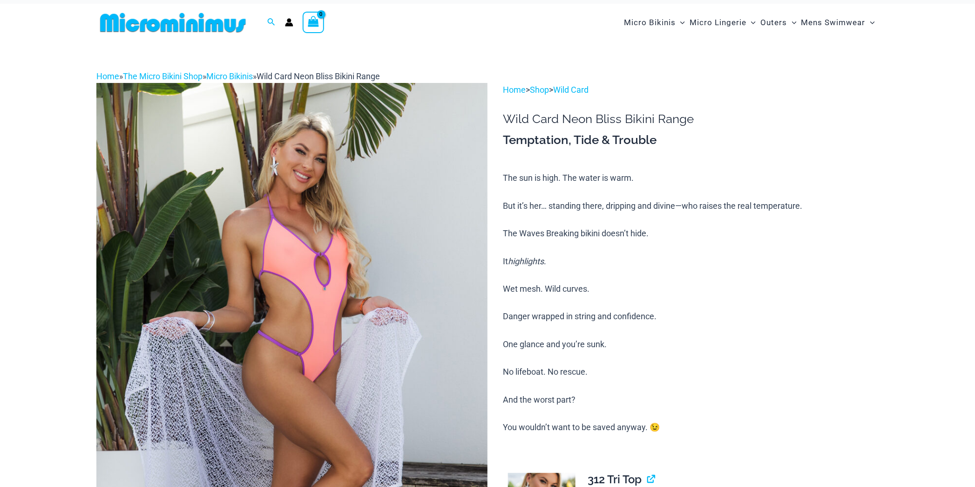
scroll to position [10, 0]
click at [272, 255] on img at bounding box center [291, 376] width 391 height 587
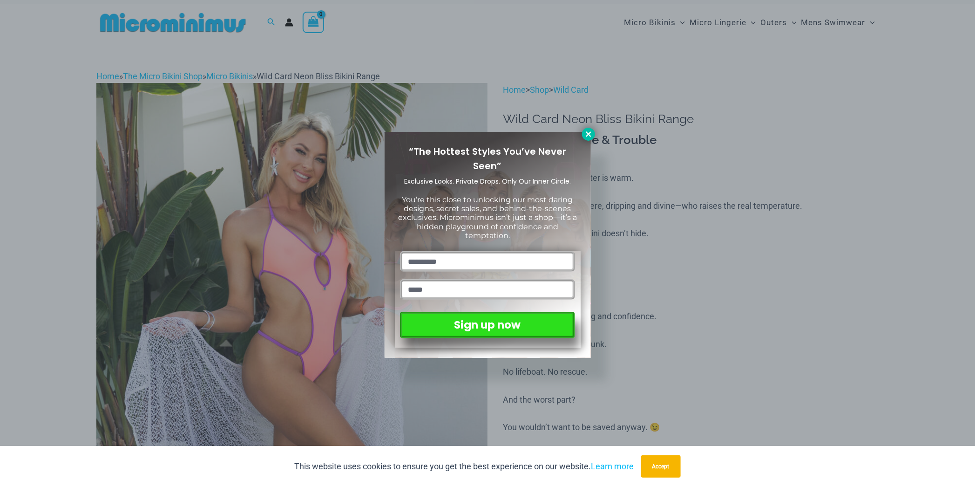
click at [589, 137] on icon at bounding box center [588, 134] width 8 height 8
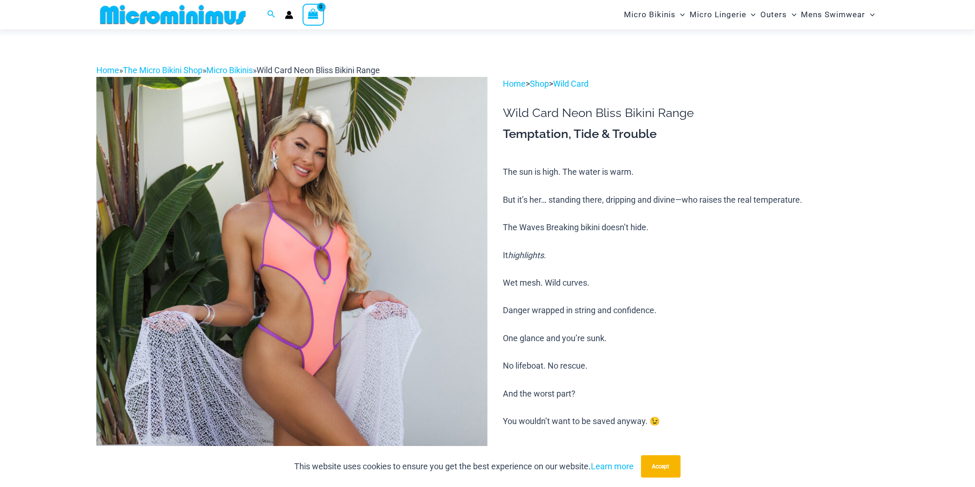
scroll to position [14, 0]
click at [409, 197] on img at bounding box center [291, 369] width 391 height 587
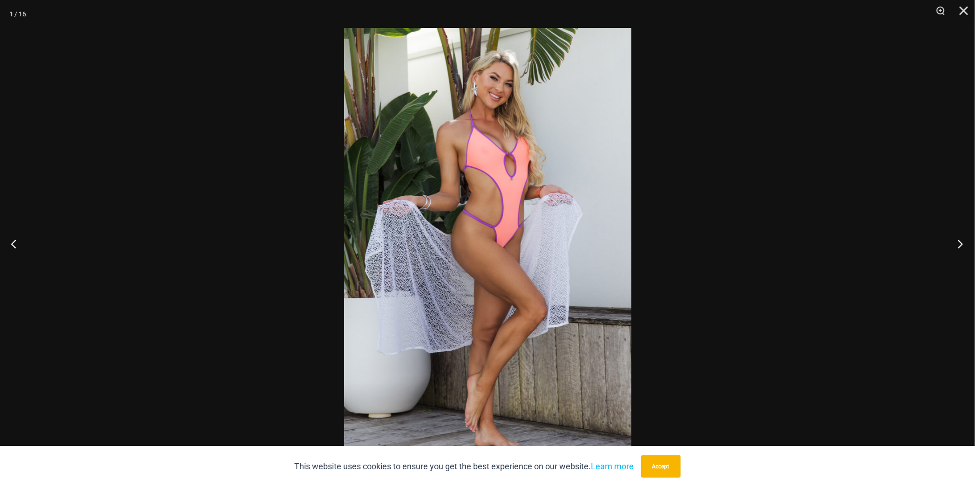
click at [960, 246] on button "Next" at bounding box center [957, 243] width 35 height 47
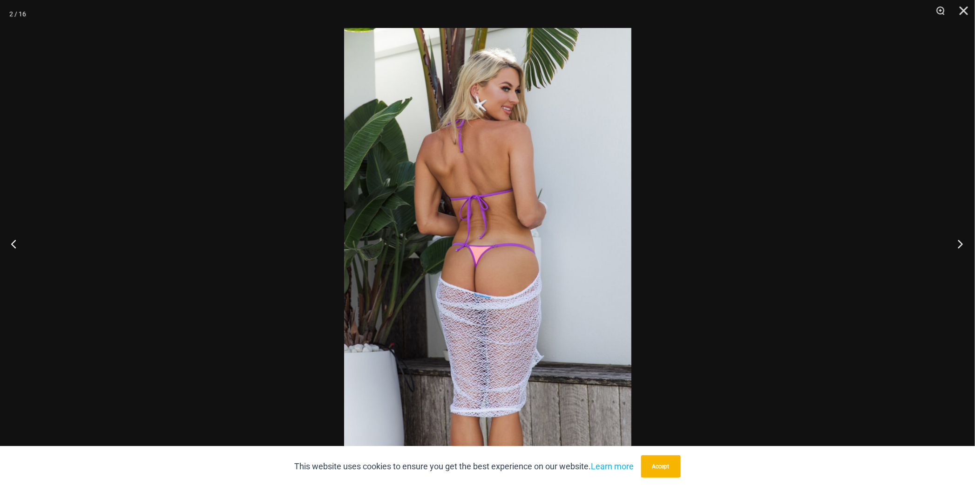
click at [960, 246] on button "Next" at bounding box center [957, 243] width 35 height 47
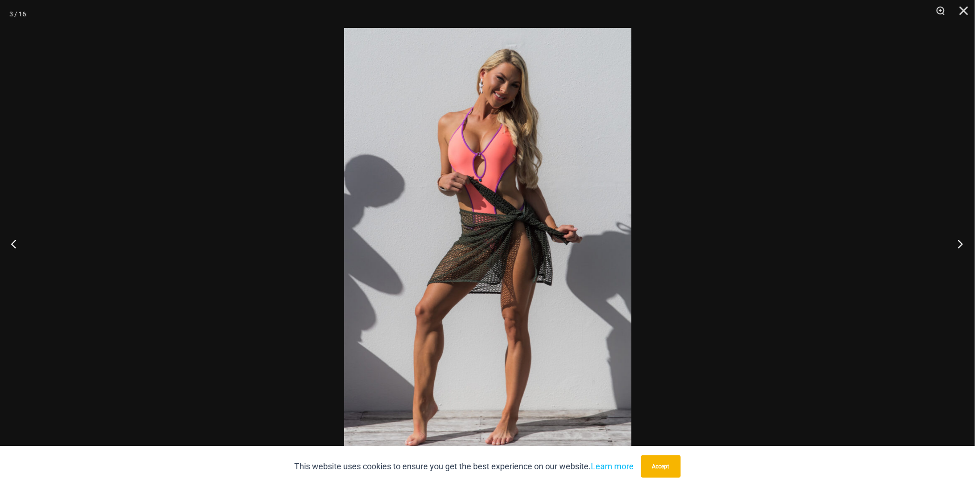
click at [960, 246] on button "Next" at bounding box center [957, 243] width 35 height 47
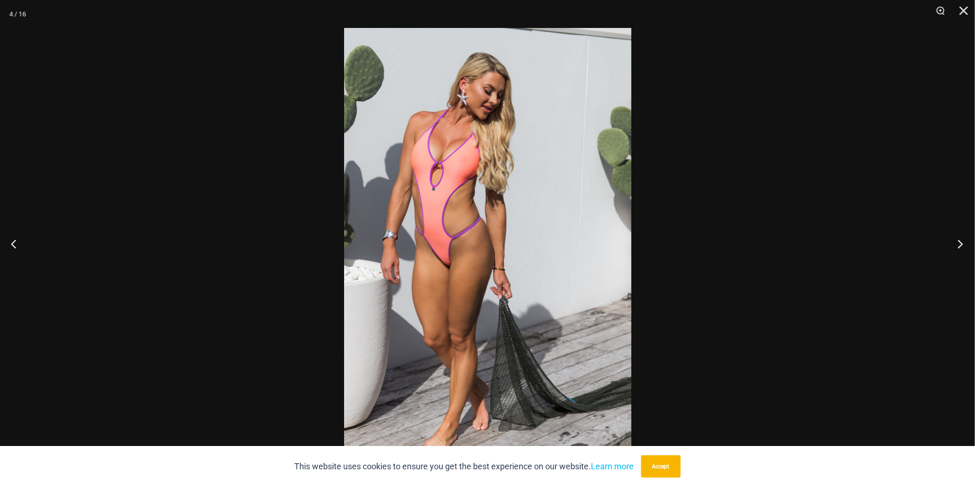
click at [960, 246] on button "Next" at bounding box center [957, 243] width 35 height 47
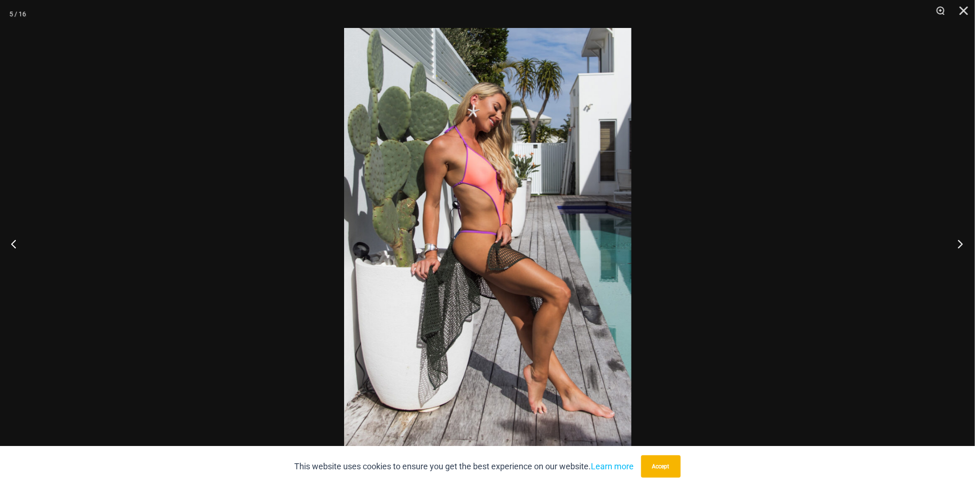
click at [960, 246] on button "Next" at bounding box center [957, 243] width 35 height 47
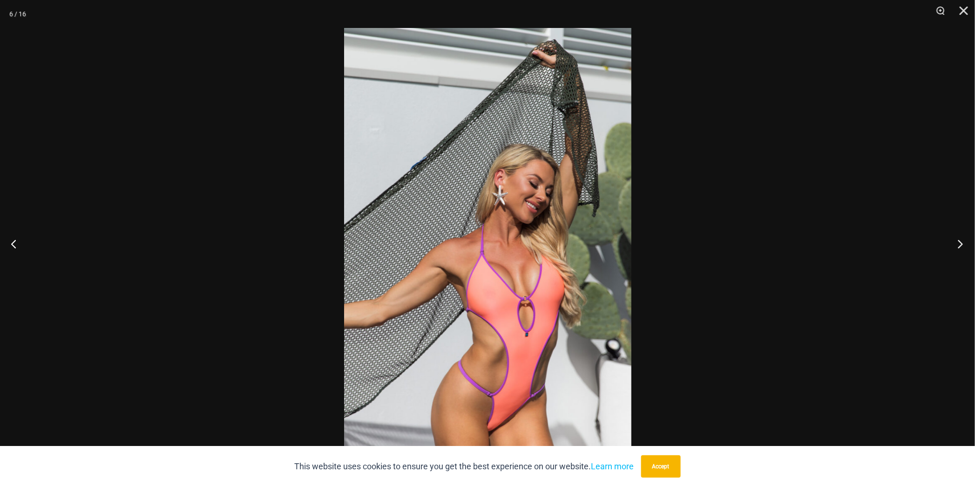
click at [960, 246] on button "Next" at bounding box center [957, 243] width 35 height 47
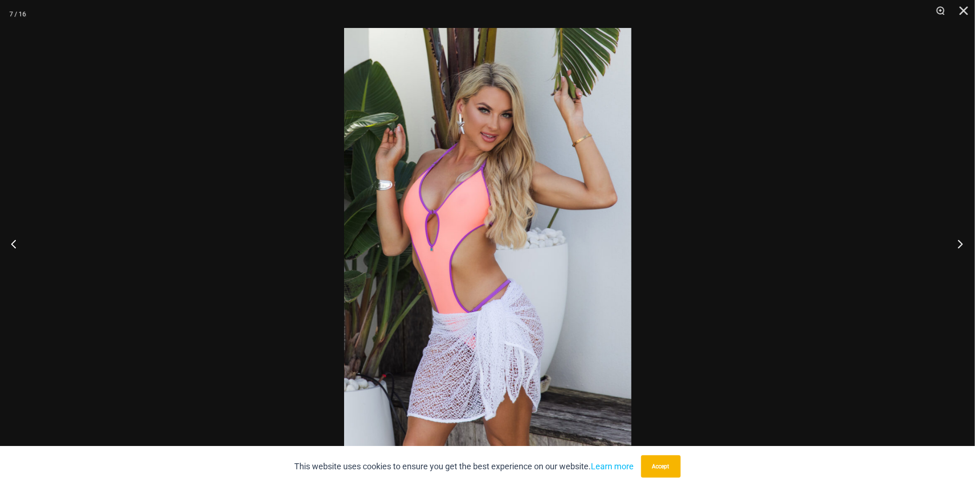
click at [960, 246] on button "Next" at bounding box center [957, 243] width 35 height 47
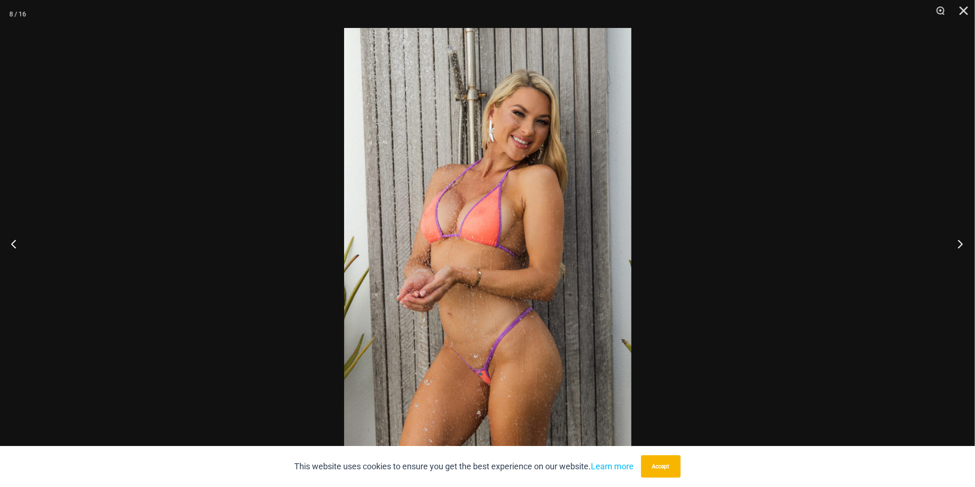
click at [960, 246] on button "Next" at bounding box center [957, 243] width 35 height 47
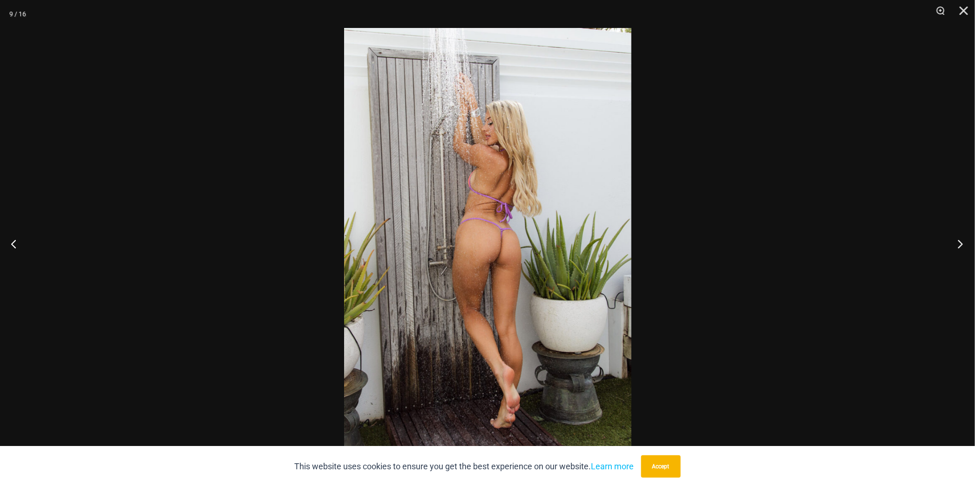
click at [960, 246] on button "Next" at bounding box center [957, 243] width 35 height 47
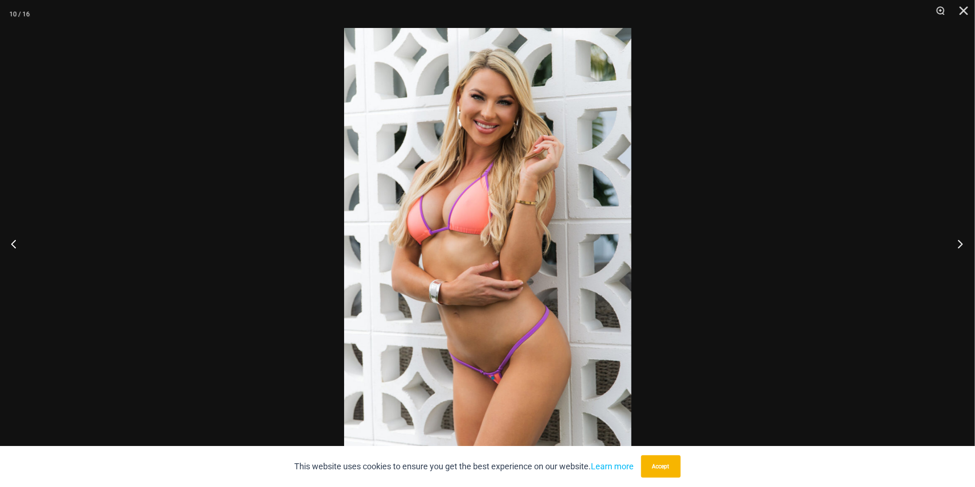
click at [960, 246] on button "Next" at bounding box center [957, 243] width 35 height 47
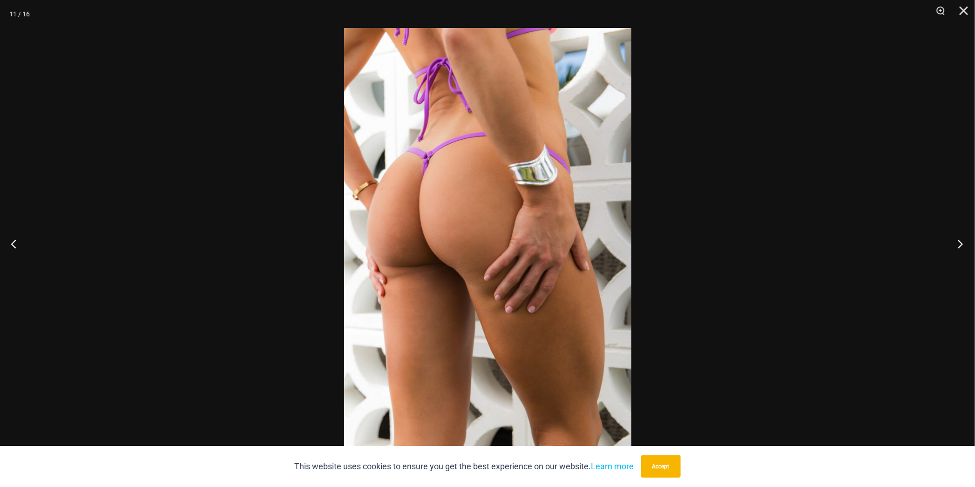
click at [960, 246] on button "Next" at bounding box center [957, 243] width 35 height 47
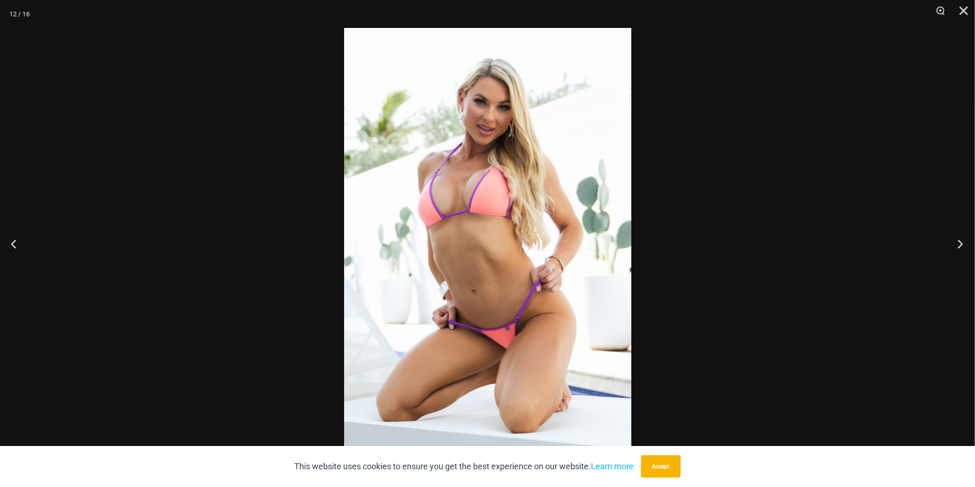
click at [960, 246] on button "Next" at bounding box center [957, 243] width 35 height 47
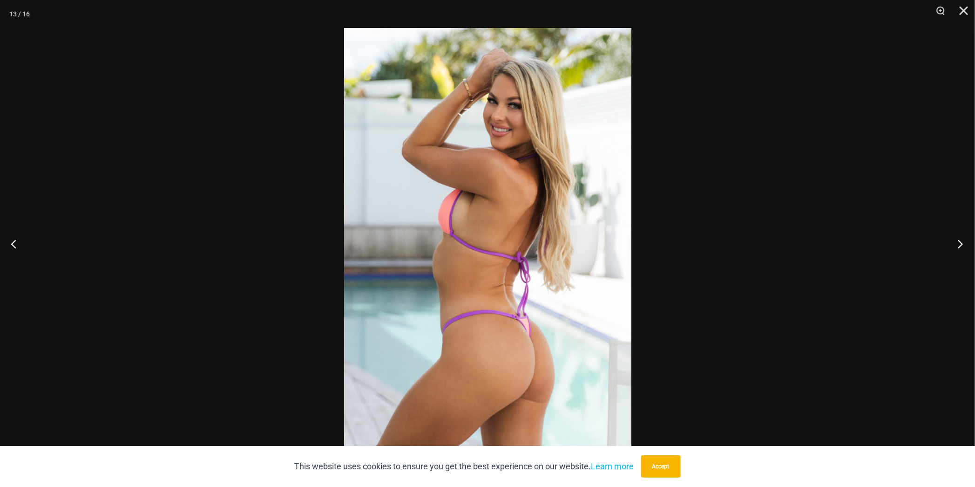
click at [960, 246] on button "Next" at bounding box center [957, 243] width 35 height 47
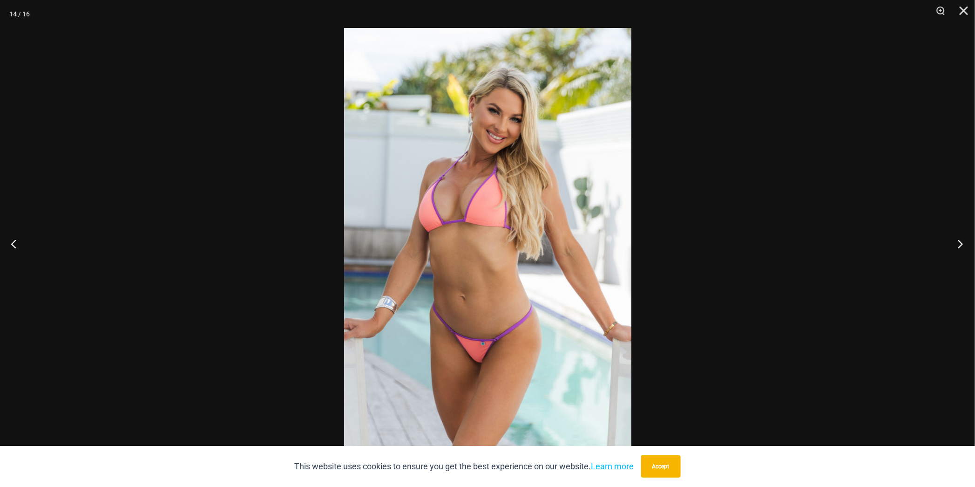
click at [960, 246] on button "Next" at bounding box center [957, 243] width 35 height 47
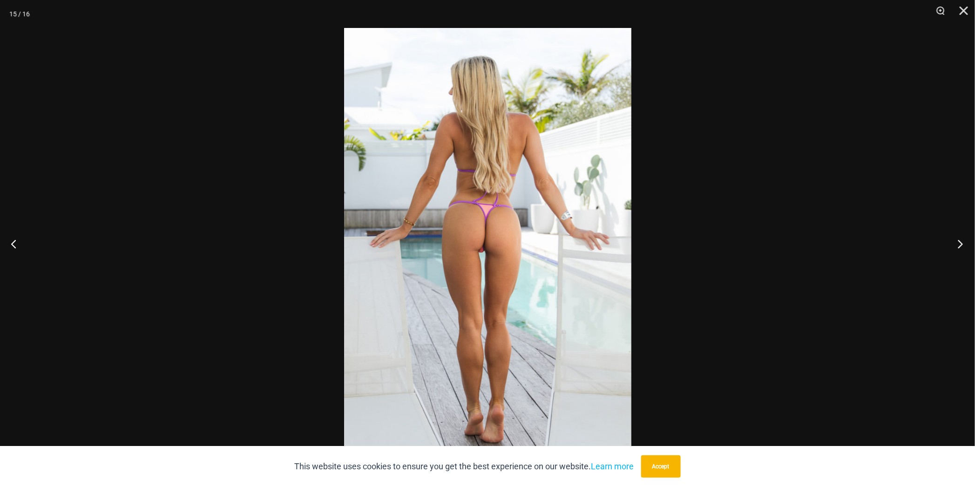
click at [960, 246] on button "Next" at bounding box center [957, 243] width 35 height 47
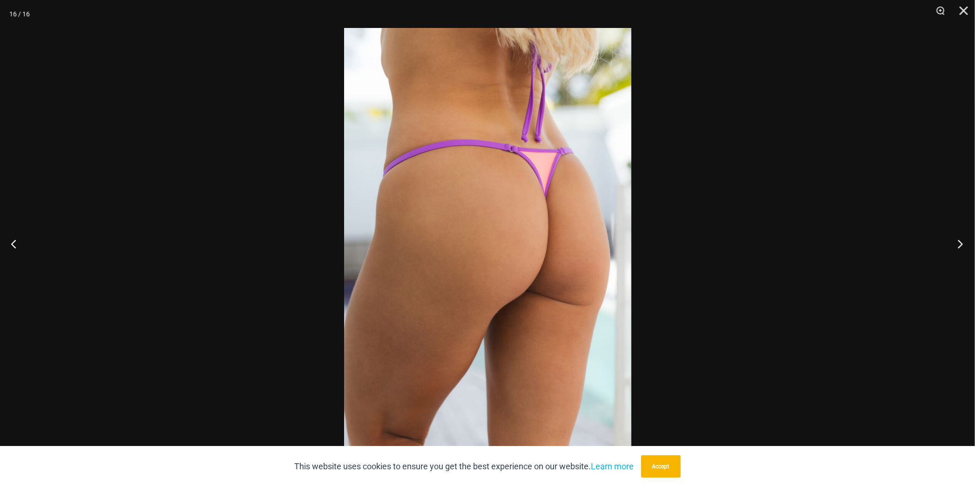
click at [960, 246] on button "Next" at bounding box center [957, 243] width 35 height 47
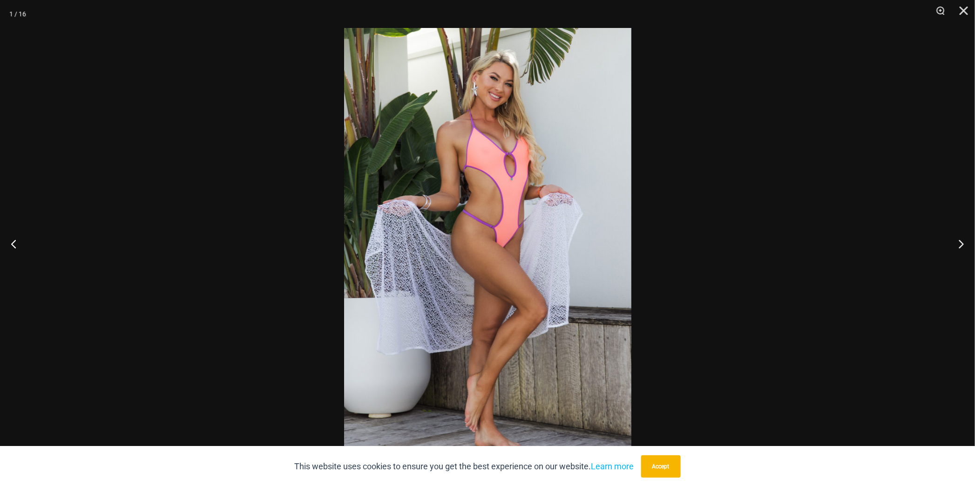
click at [905, 246] on div at bounding box center [487, 243] width 975 height 487
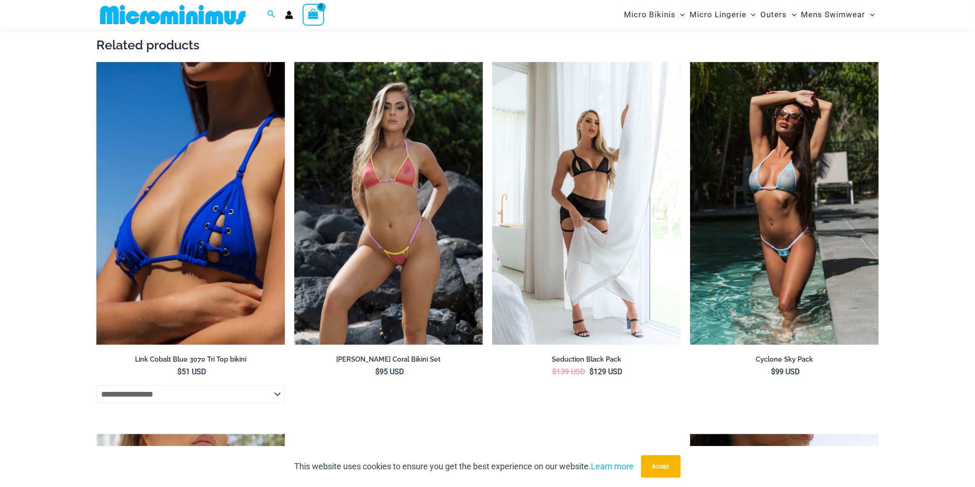
scroll to position [1998, 0]
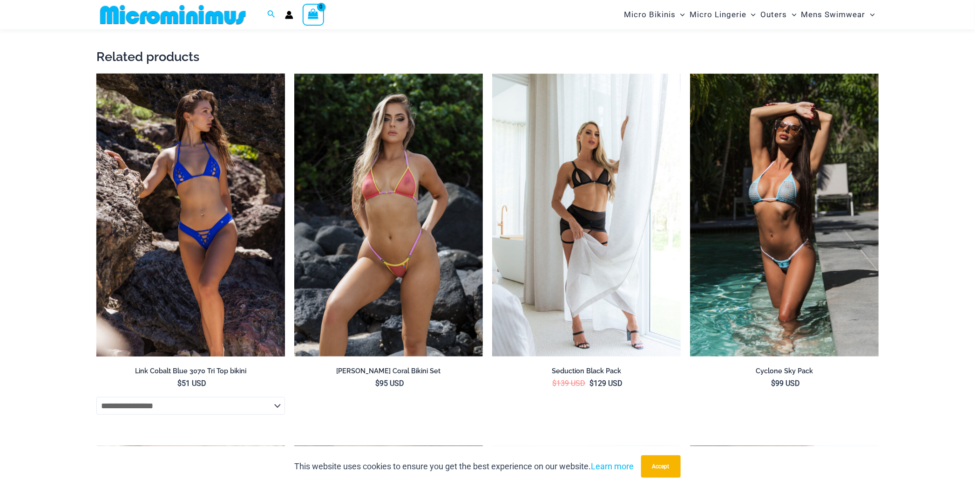
click at [250, 190] on img at bounding box center [190, 215] width 189 height 283
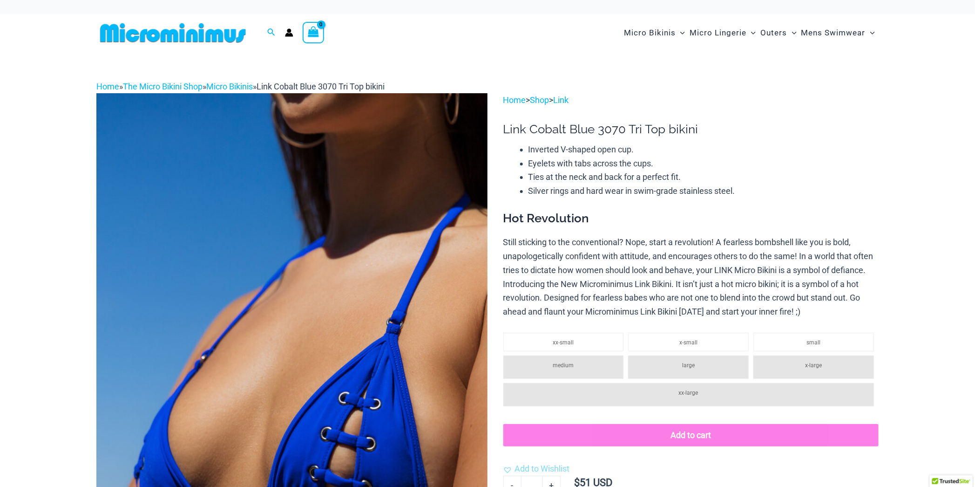
click at [250, 190] on img at bounding box center [291, 386] width 391 height 587
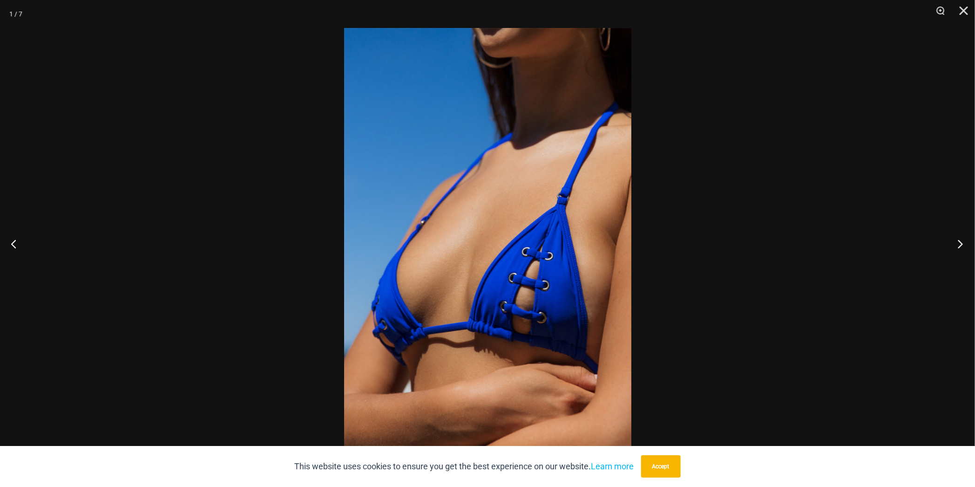
click at [961, 247] on button "Next" at bounding box center [957, 243] width 35 height 47
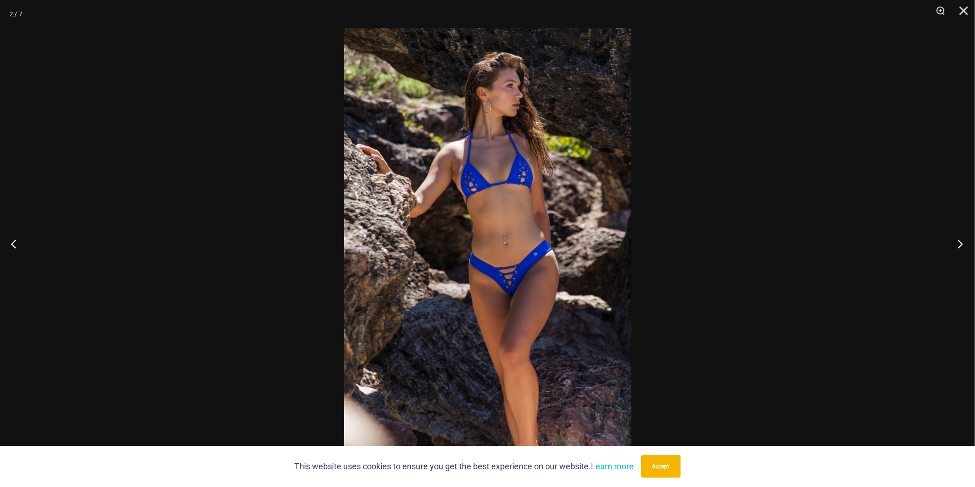
click at [961, 247] on button "Next" at bounding box center [957, 243] width 35 height 47
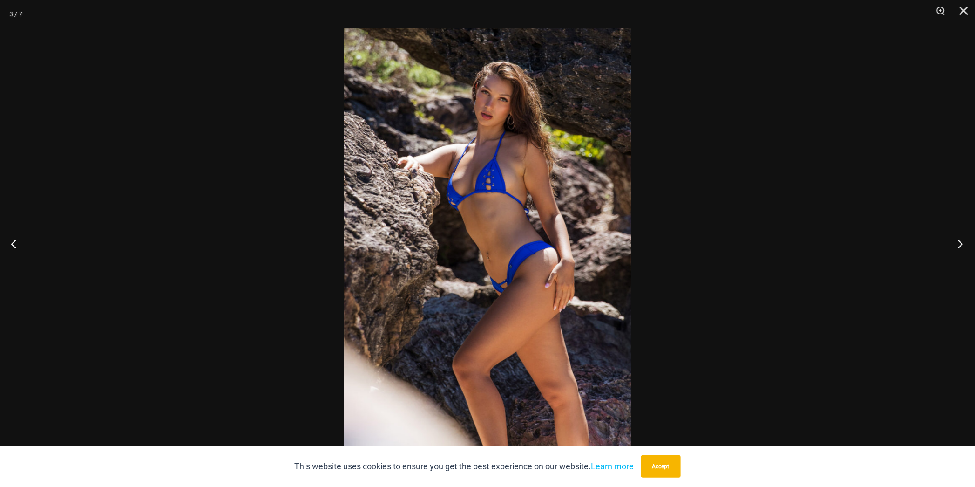
click at [961, 247] on button "Next" at bounding box center [957, 243] width 35 height 47
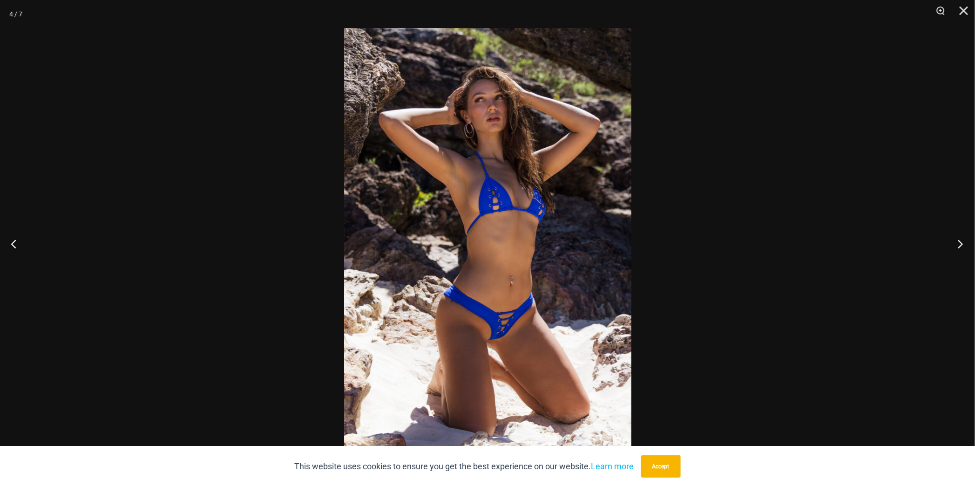
click at [961, 247] on button "Next" at bounding box center [957, 243] width 35 height 47
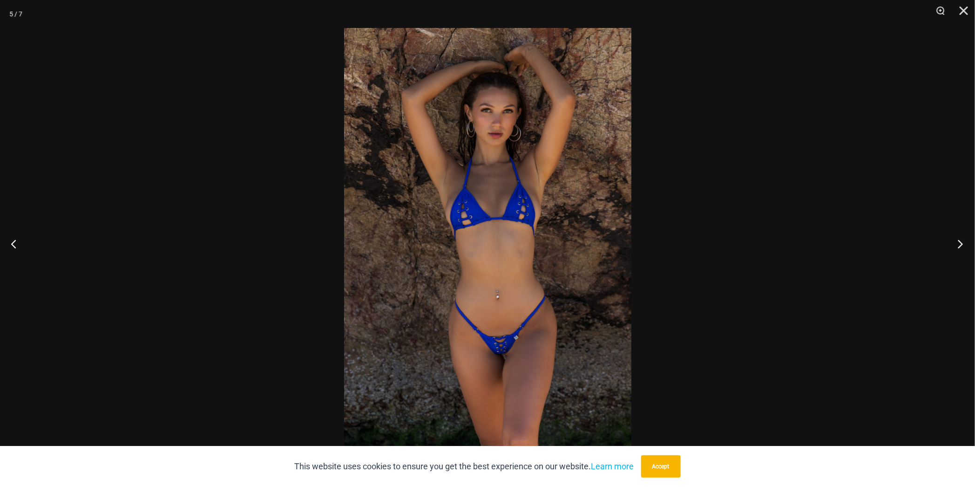
click at [961, 247] on button "Next" at bounding box center [957, 243] width 35 height 47
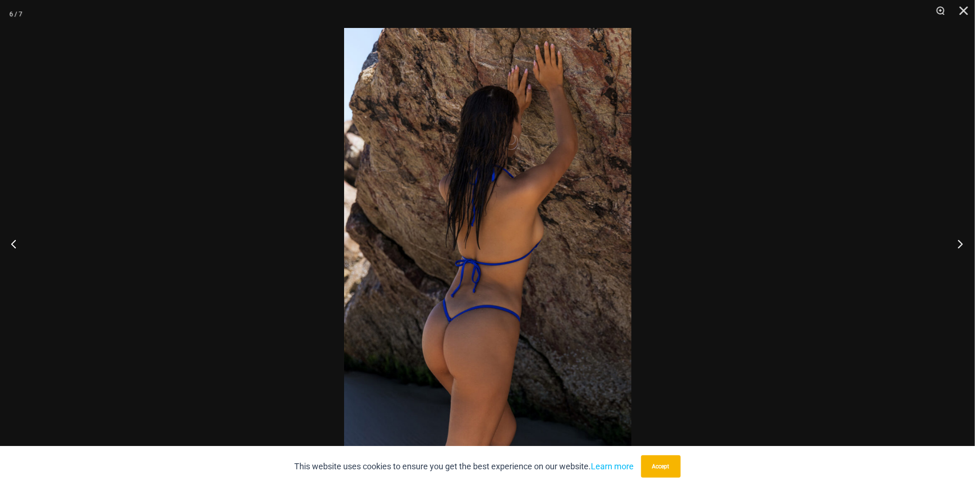
click at [961, 247] on button "Next" at bounding box center [957, 243] width 35 height 47
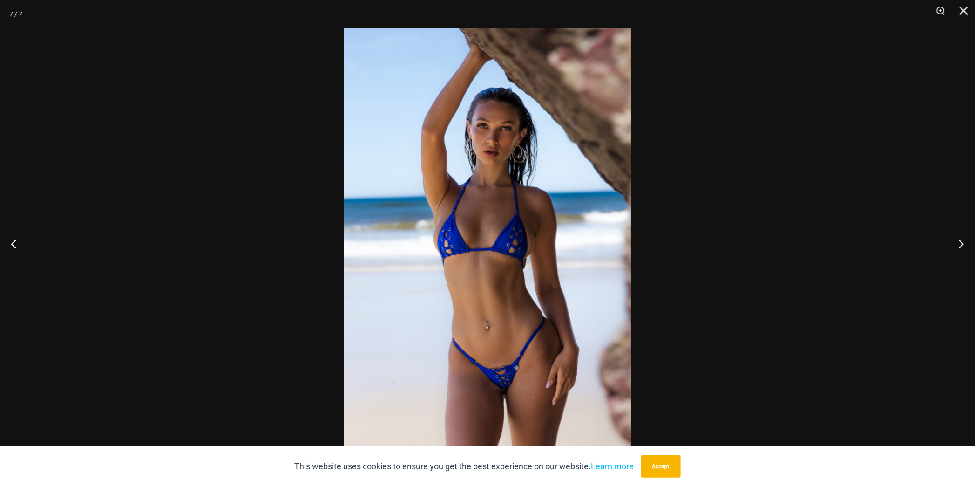
click at [875, 262] on div at bounding box center [487, 243] width 975 height 487
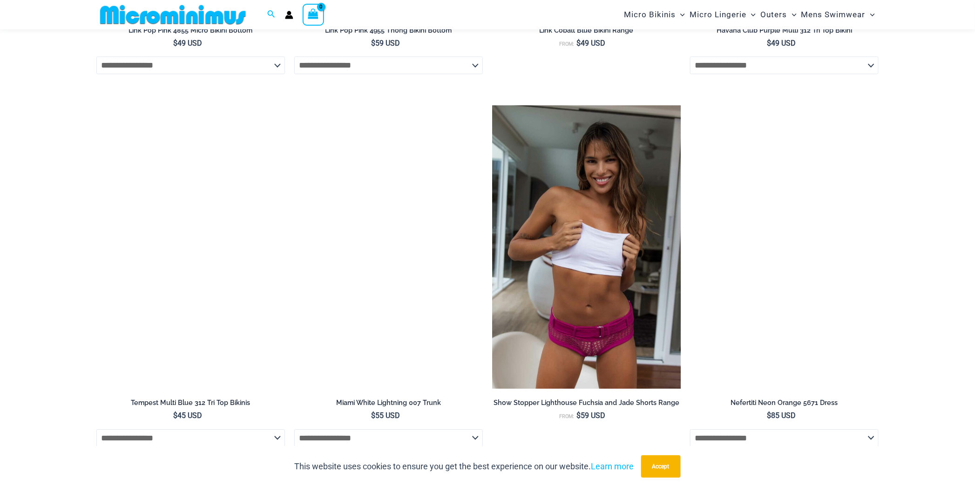
scroll to position [3197, 0]
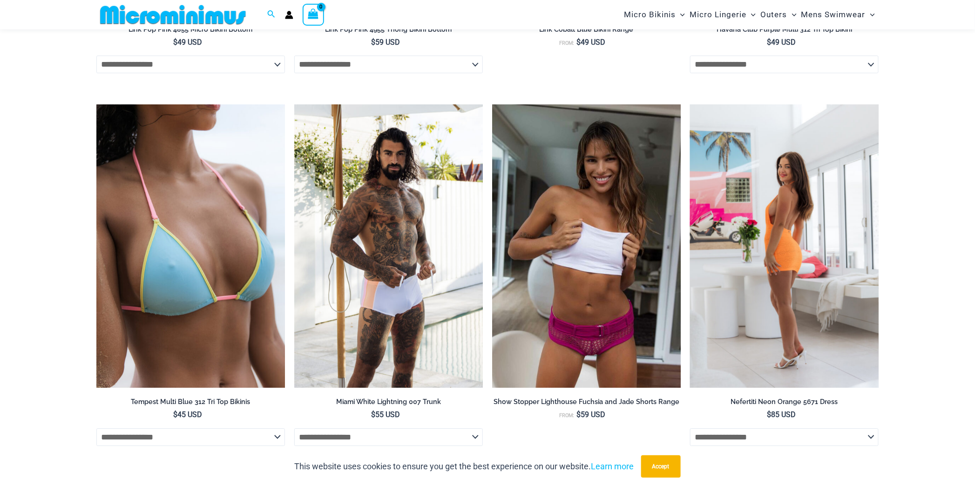
click at [810, 257] on img at bounding box center [784, 245] width 189 height 283
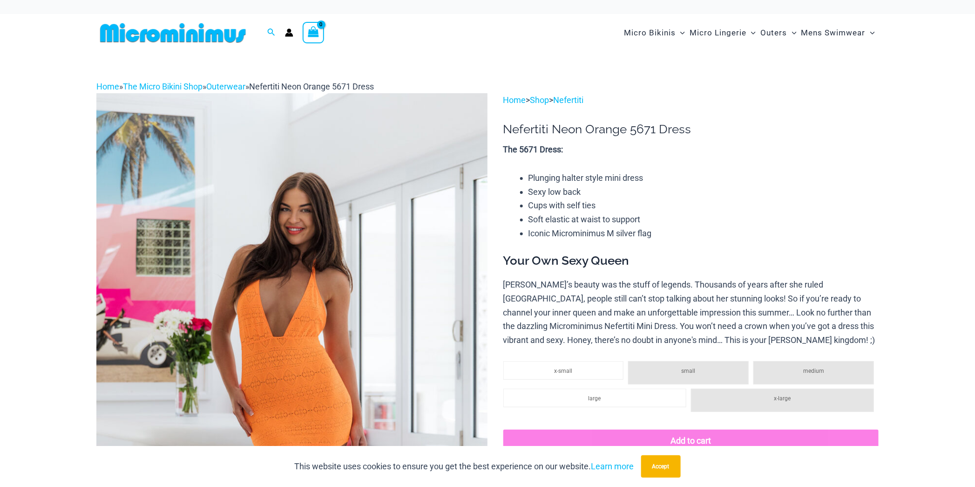
click at [403, 228] on img at bounding box center [291, 386] width 391 height 587
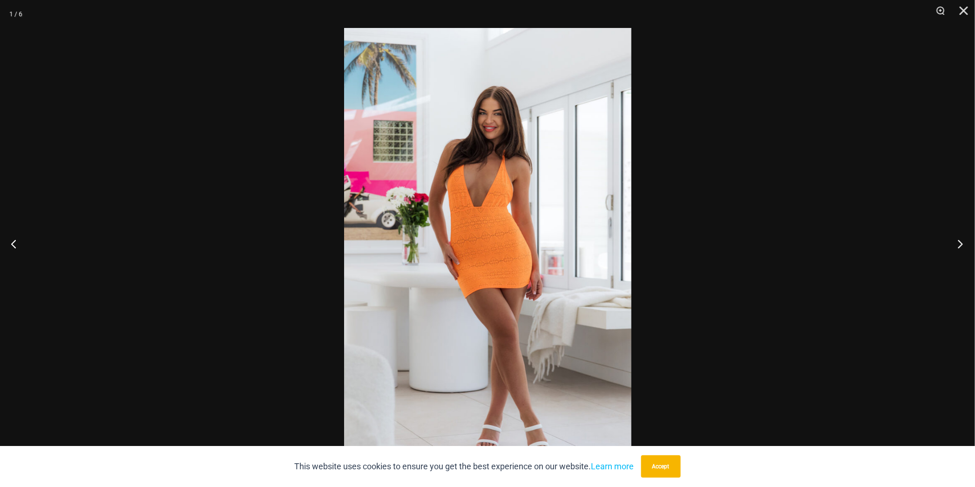
click at [960, 239] on button "Next" at bounding box center [957, 243] width 35 height 47
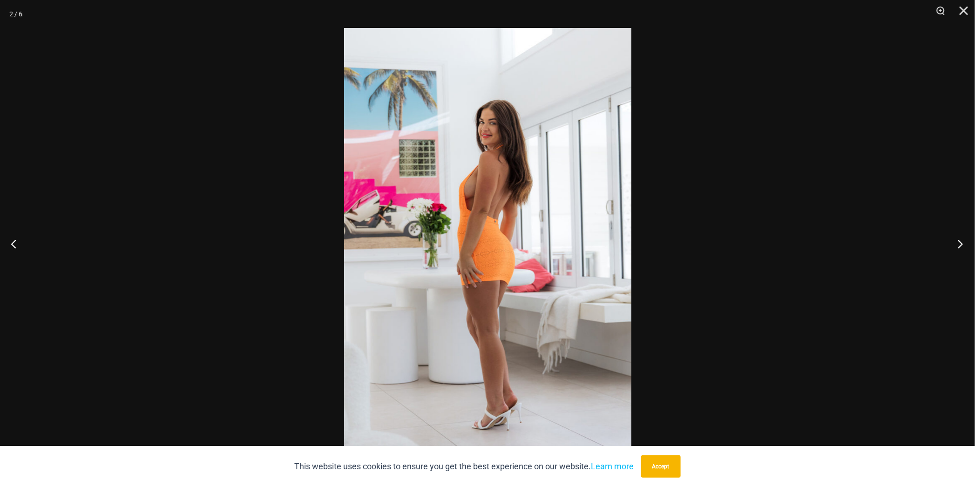
click at [960, 239] on button "Next" at bounding box center [957, 243] width 35 height 47
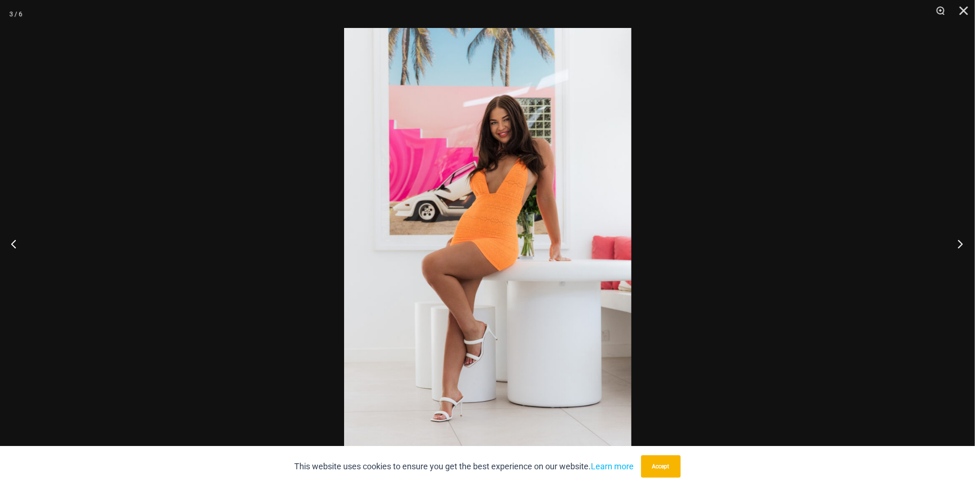
click at [960, 239] on button "Next" at bounding box center [957, 243] width 35 height 47
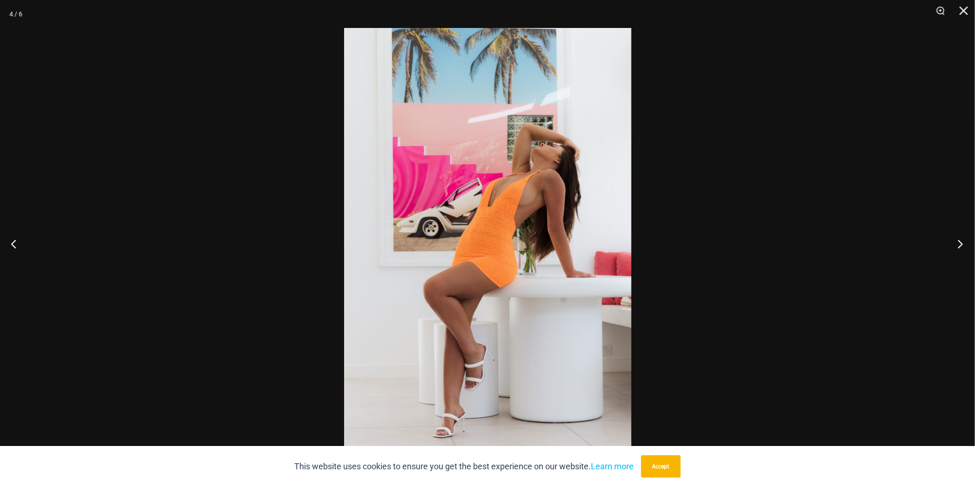
click at [960, 239] on button "Next" at bounding box center [957, 243] width 35 height 47
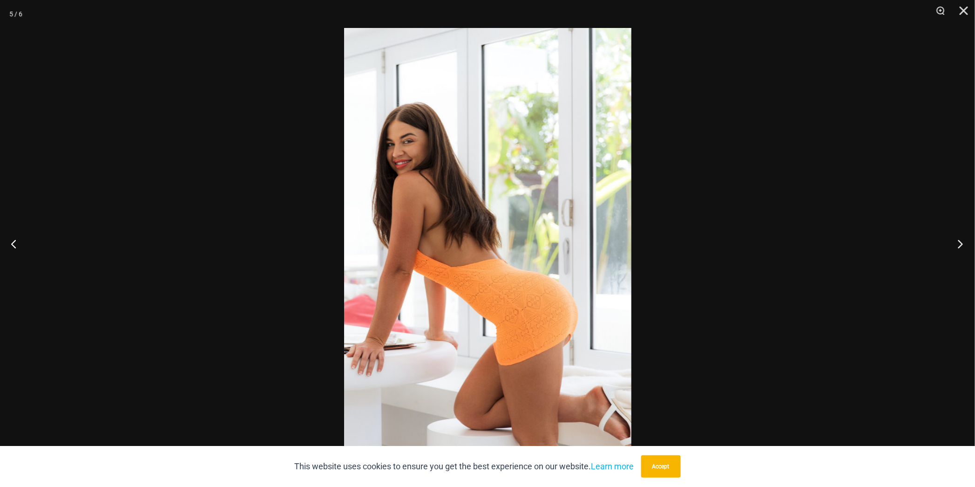
click at [960, 239] on button "Next" at bounding box center [957, 243] width 35 height 47
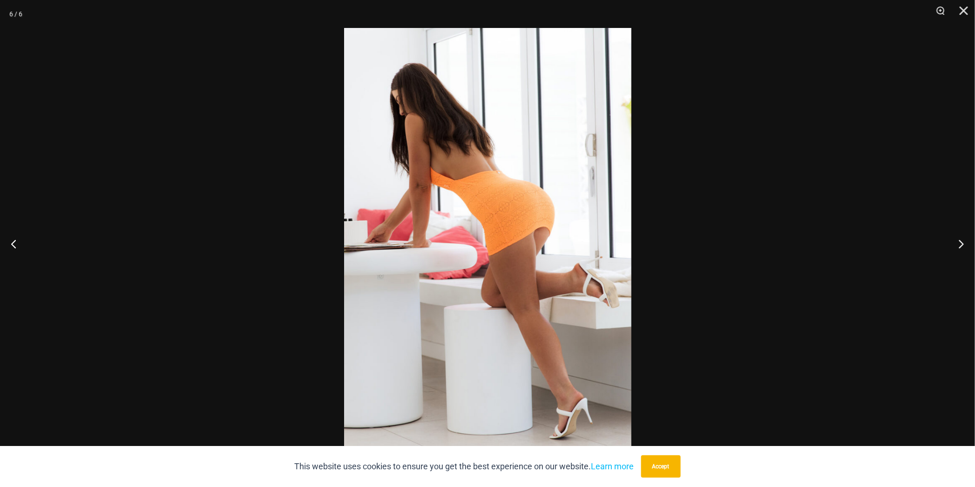
click at [899, 257] on div at bounding box center [487, 243] width 975 height 487
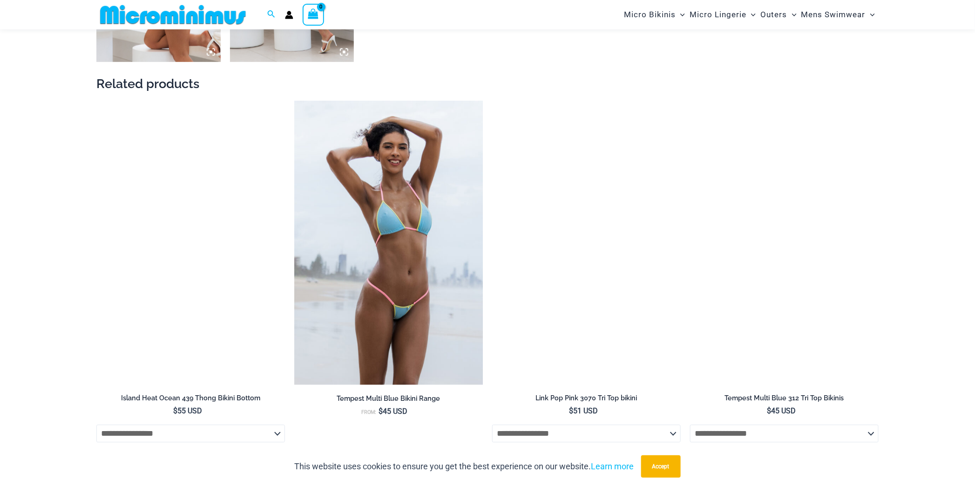
scroll to position [1003, 0]
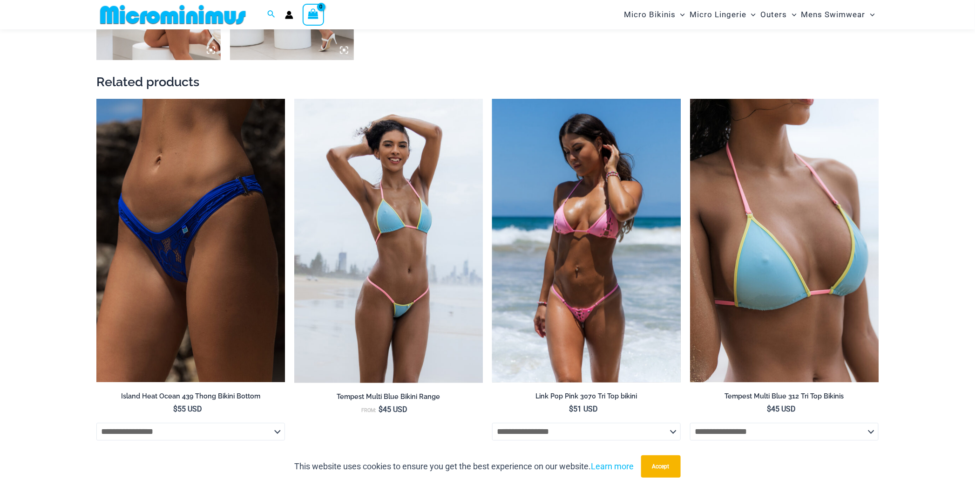
click at [635, 252] on img at bounding box center [586, 240] width 189 height 283
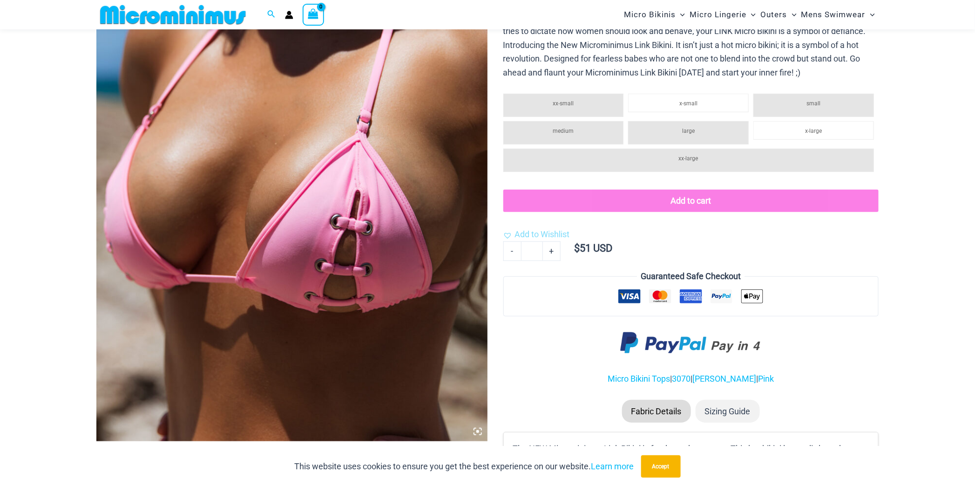
scroll to position [237, 0]
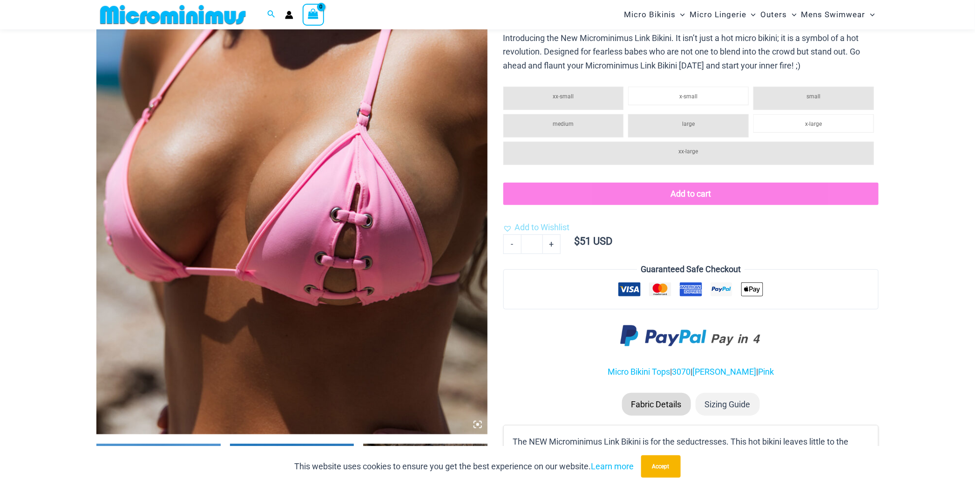
click at [437, 238] on img at bounding box center [291, 140] width 391 height 587
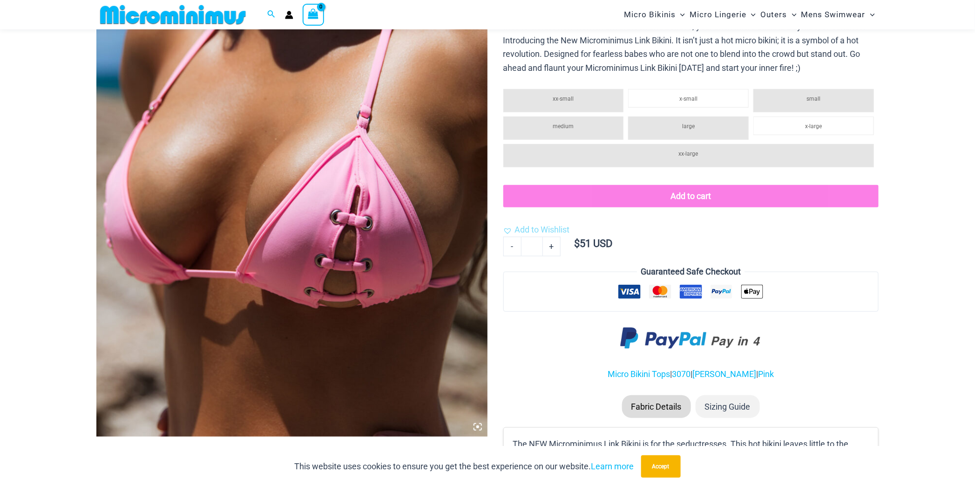
scroll to position [237, 0]
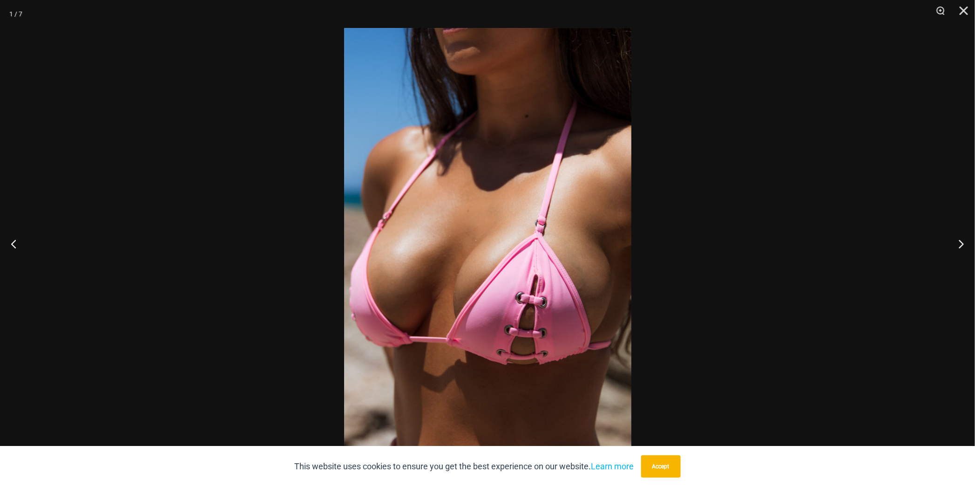
click at [935, 259] on div at bounding box center [487, 243] width 975 height 487
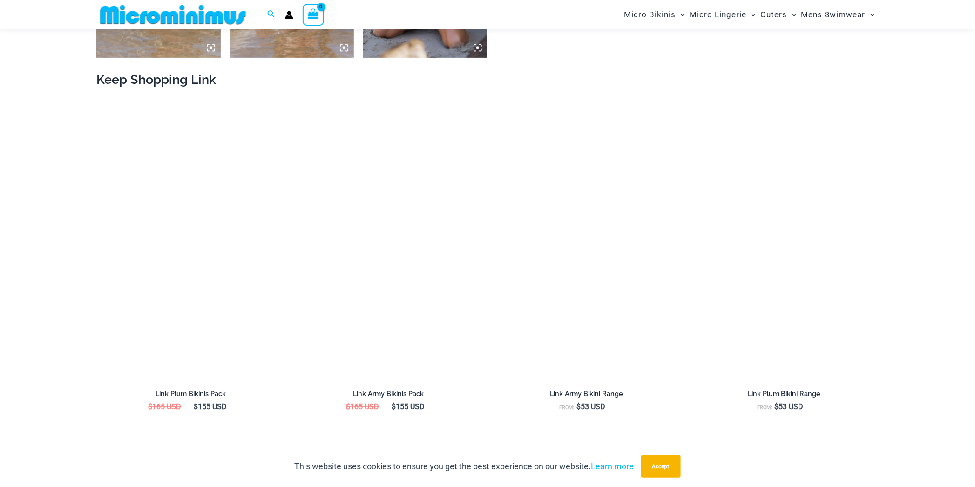
scroll to position [1009, 0]
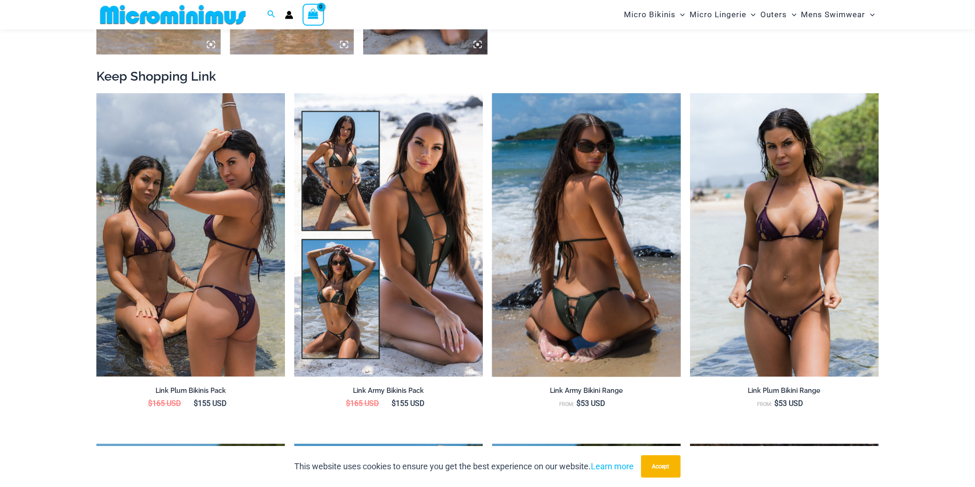
click at [602, 216] on img at bounding box center [586, 234] width 189 height 283
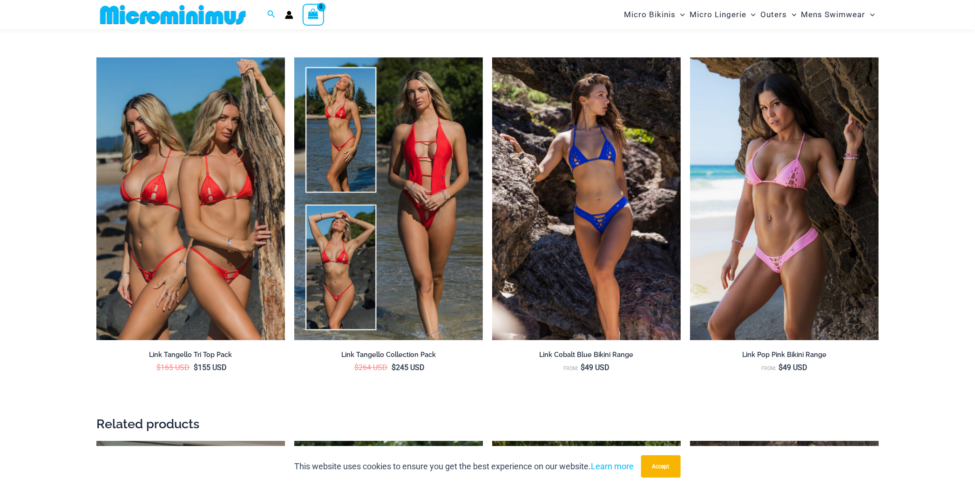
scroll to position [1647, 0]
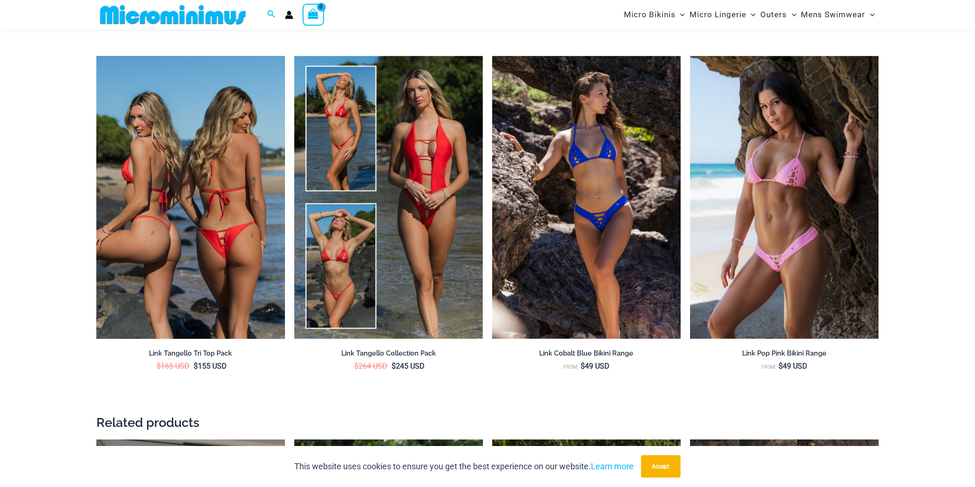
click at [233, 217] on img at bounding box center [190, 197] width 189 height 283
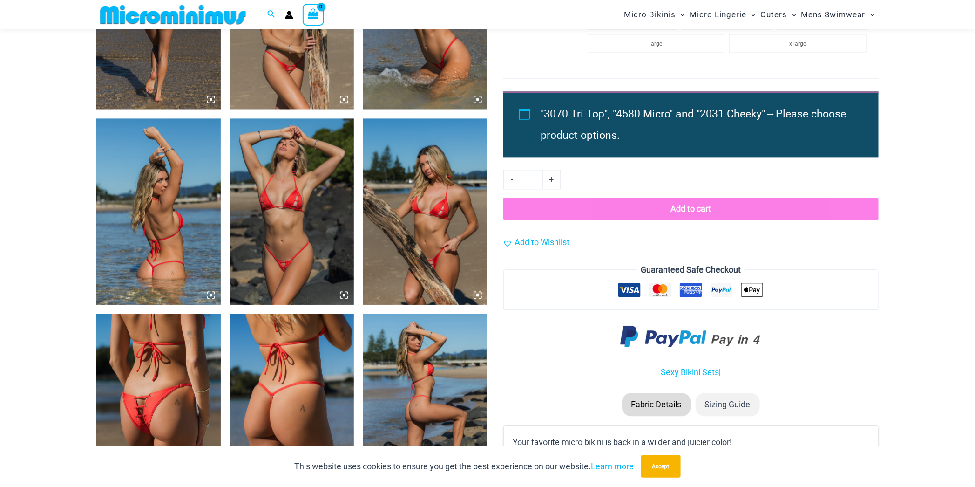
scroll to position [962, 0]
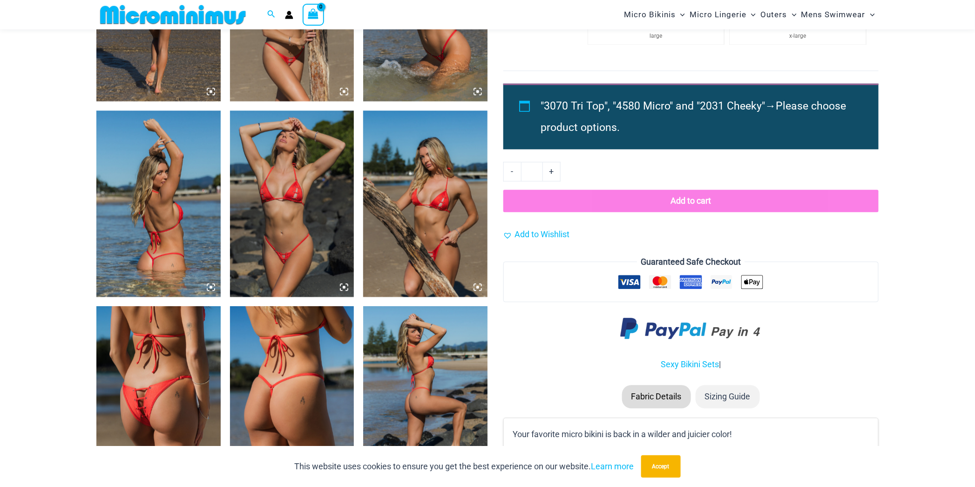
click at [312, 217] on img at bounding box center [292, 203] width 124 height 186
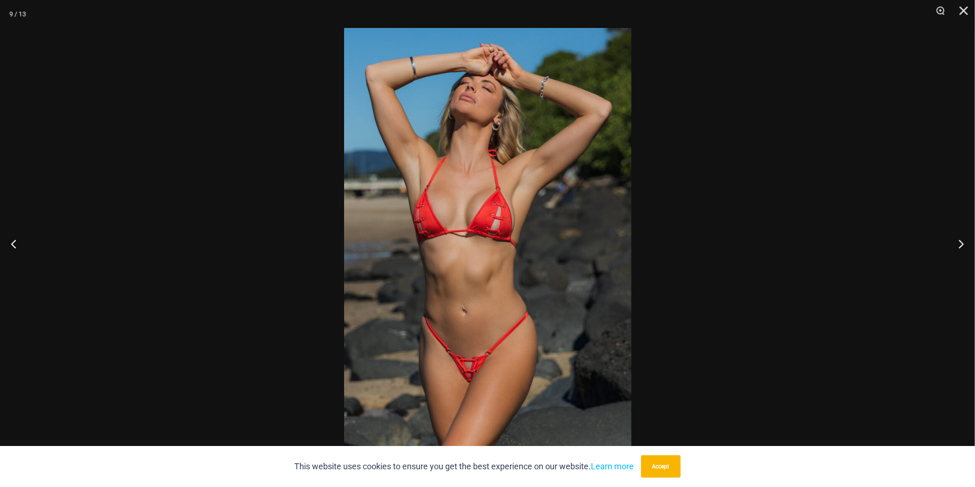
click at [312, 217] on div at bounding box center [487, 243] width 975 height 487
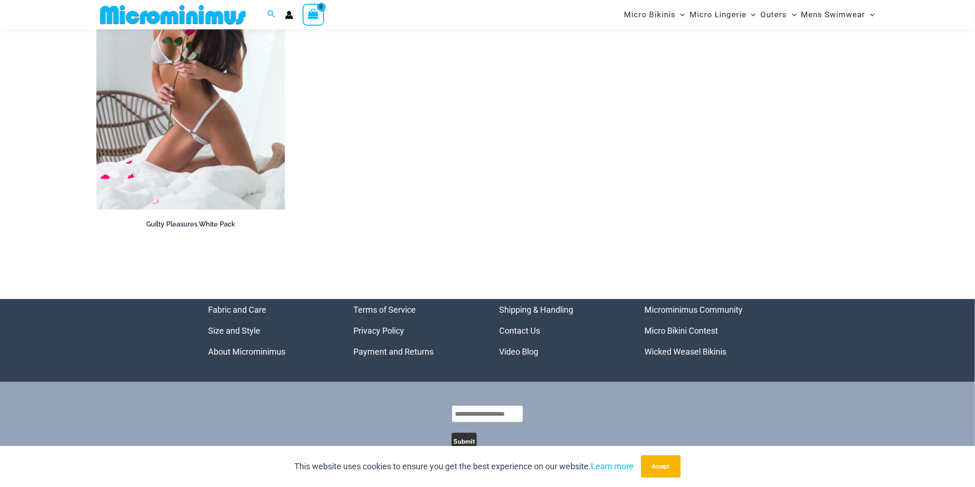
scroll to position [3920, 0]
